Goal: Transaction & Acquisition: Purchase product/service

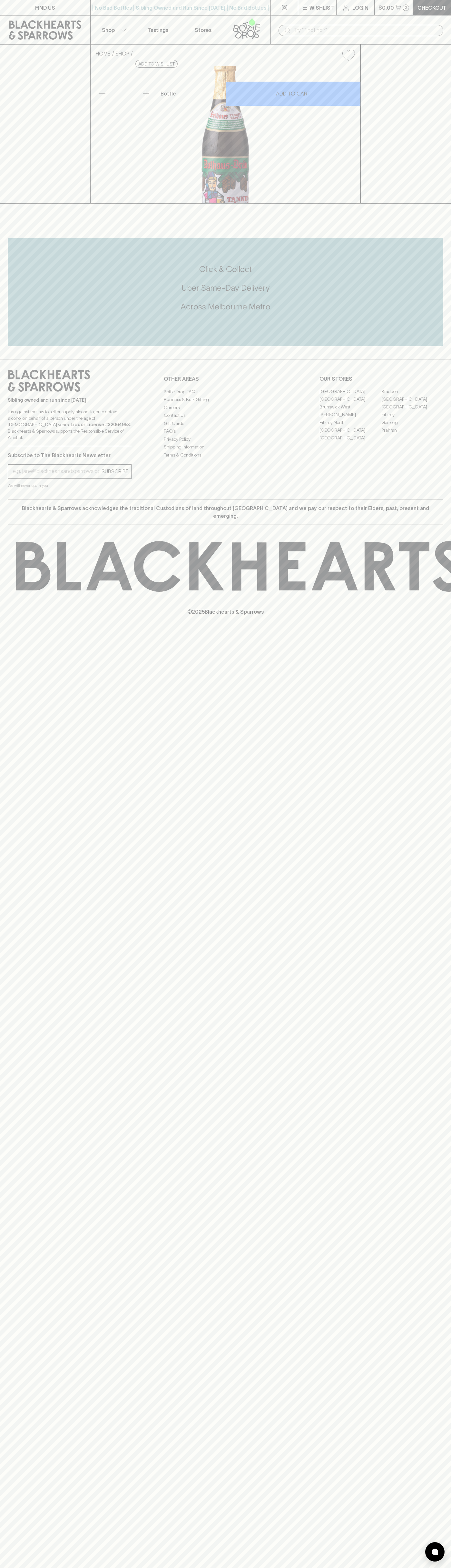
click at [433, 2] on link "Checkout" at bounding box center [432, 7] width 38 height 15
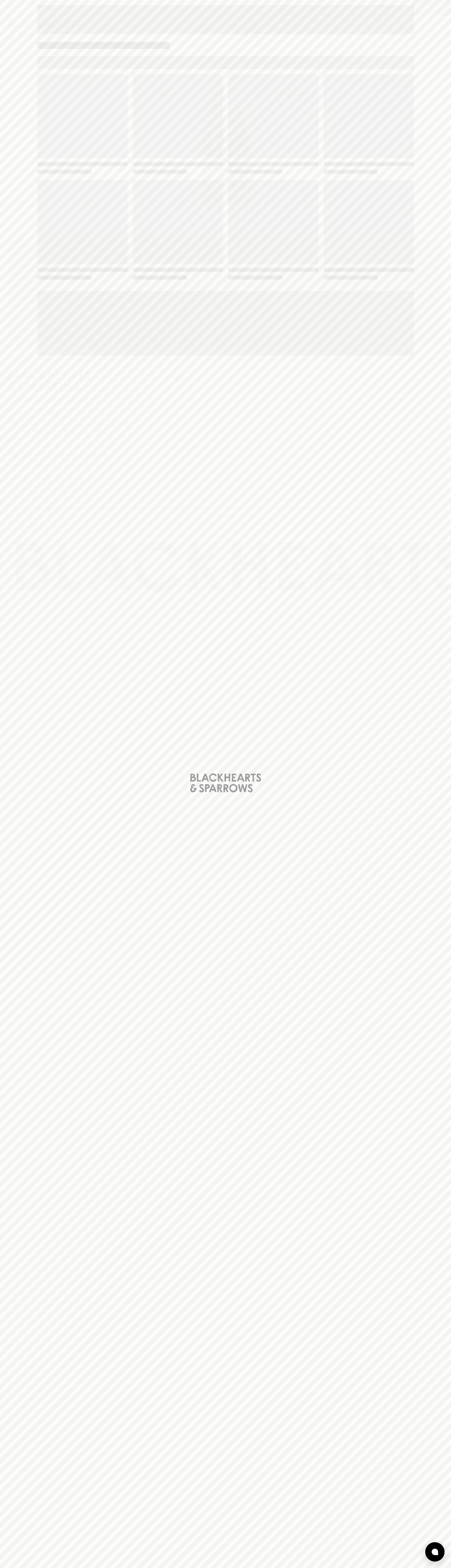
click at [438, 964] on div "Loading" at bounding box center [226, 784] width 451 height 1568
click at [114, 1568] on html "FIND US | No Bad Bottles | Sibling Owned and Run Since [DATE] | No Bad Bottles …" at bounding box center [226, 784] width 451 height 1568
click at [22, 1036] on div "Loading" at bounding box center [226, 784] width 451 height 1568
